Goal: Task Accomplishment & Management: Use online tool/utility

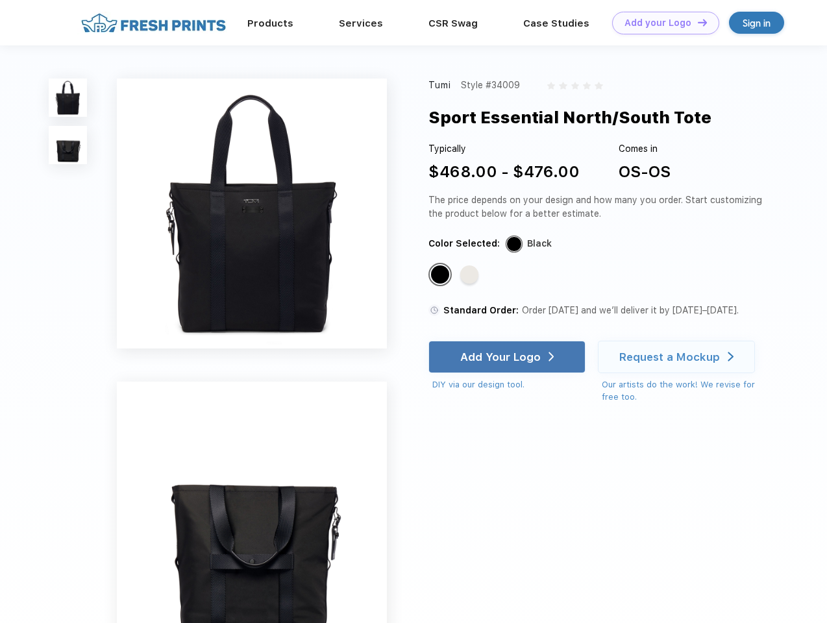
click at [661, 23] on link "Add your Logo Design Tool" at bounding box center [665, 23] width 107 height 23
click at [0, 0] on div "Design Tool" at bounding box center [0, 0] width 0 height 0
click at [697, 22] on link "Add your Logo Design Tool" at bounding box center [665, 23] width 107 height 23
click at [68, 97] on img at bounding box center [68, 98] width 38 height 38
click at [68, 145] on img at bounding box center [68, 145] width 38 height 38
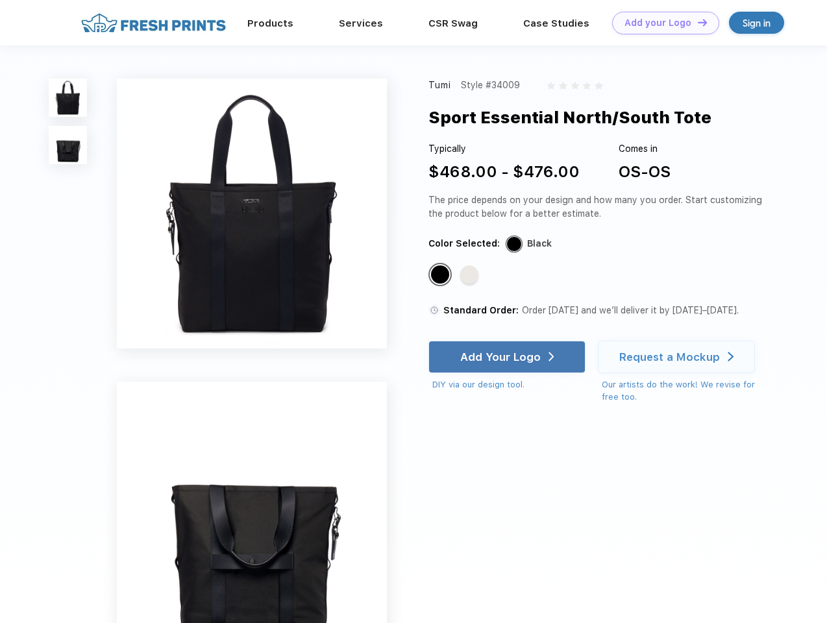
click at [441, 275] on div "Standard Color" at bounding box center [440, 275] width 18 height 18
click at [471, 275] on div "Standard Color" at bounding box center [469, 275] width 18 height 18
click at [508, 357] on div "Add Your Logo" at bounding box center [500, 357] width 81 height 13
click at [678, 357] on div "Request a Mockup" at bounding box center [669, 357] width 101 height 13
